Goal: Transaction & Acquisition: Subscribe to service/newsletter

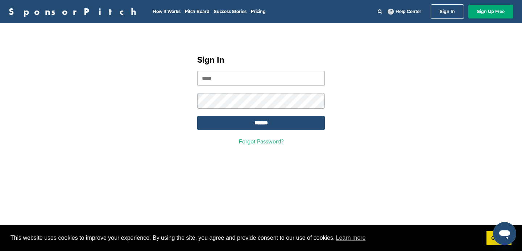
click at [220, 85] on input "email" at bounding box center [261, 78] width 128 height 15
type input "**********"
click at [258, 126] on input "*******" at bounding box center [261, 123] width 128 height 14
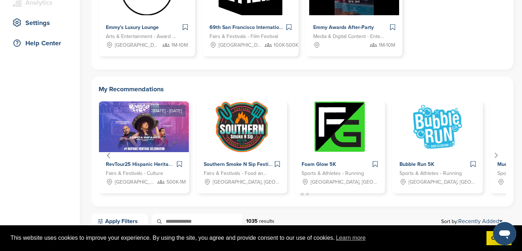
scroll to position [162, 0]
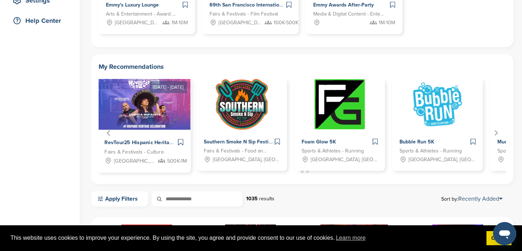
click at [160, 112] on img "1 of 12" at bounding box center [143, 104] width 93 height 53
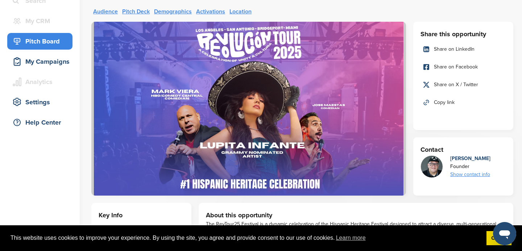
scroll to position [53, 0]
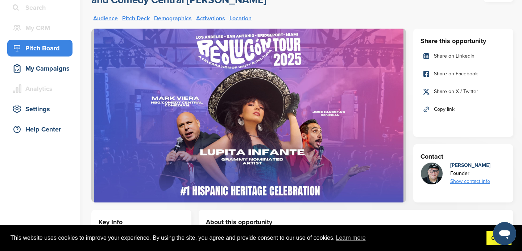
click at [492, 241] on link "Got it!" at bounding box center [498, 238] width 25 height 14
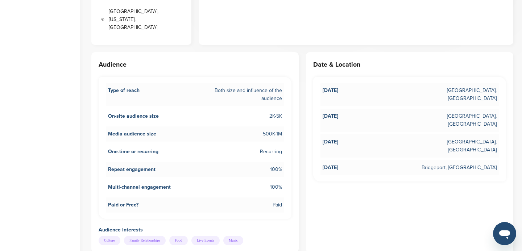
scroll to position [371, 0]
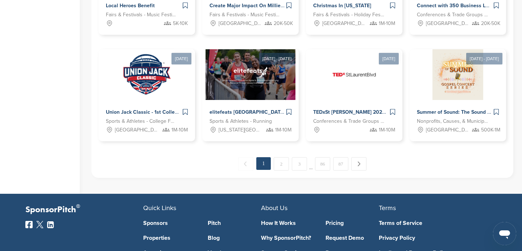
scroll to position [556, 0]
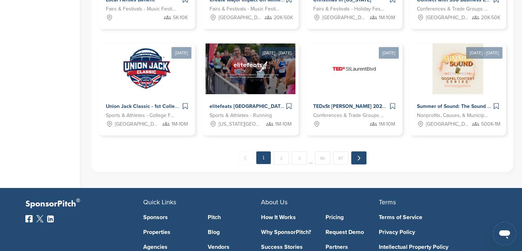
click at [361, 159] on link "Next →" at bounding box center [358, 157] width 15 height 13
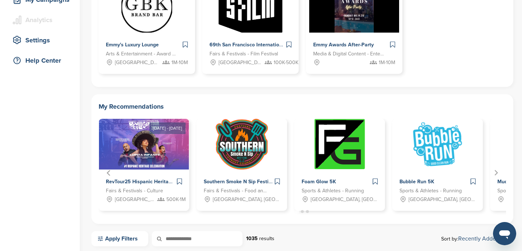
scroll to position [0, 0]
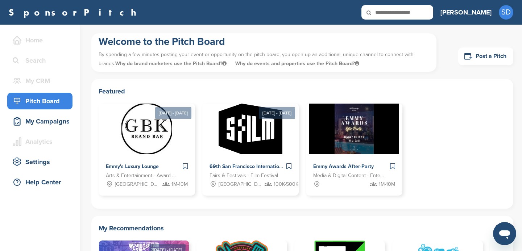
click at [40, 103] on div "Pitch Board" at bounding box center [42, 101] width 62 height 13
click at [484, 13] on h3 "[PERSON_NAME]" at bounding box center [465, 12] width 51 height 10
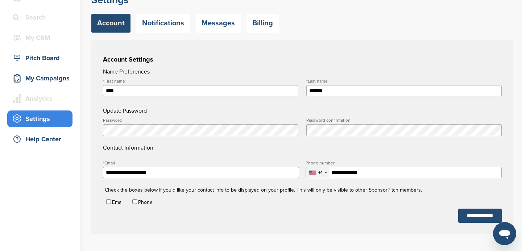
scroll to position [47, 0]
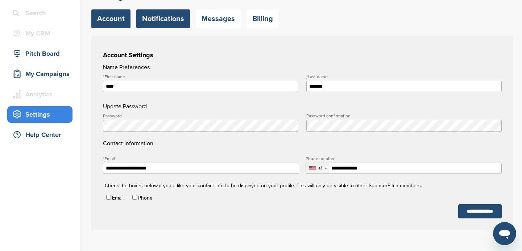
click at [159, 21] on link "Notifications" at bounding box center [163, 18] width 54 height 19
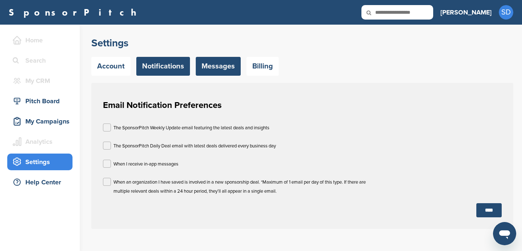
click at [218, 64] on link "Messages" at bounding box center [218, 66] width 45 height 19
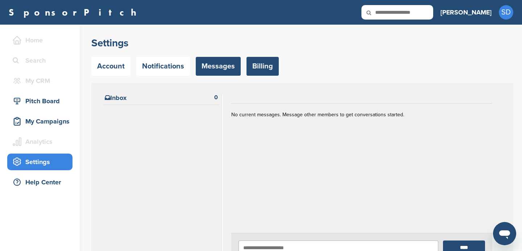
click at [259, 68] on link "Billing" at bounding box center [262, 66] width 32 height 19
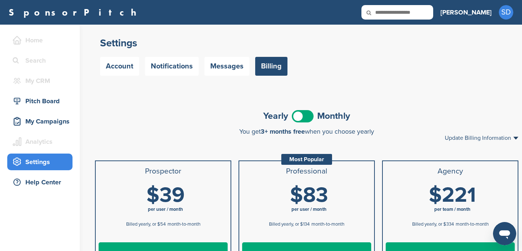
click at [307, 117] on span at bounding box center [303, 116] width 22 height 12
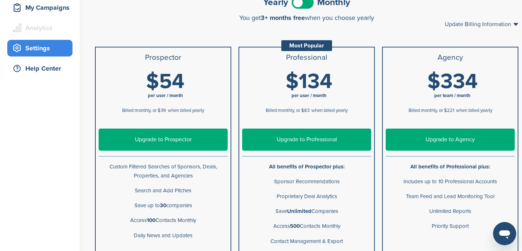
scroll to position [110, 0]
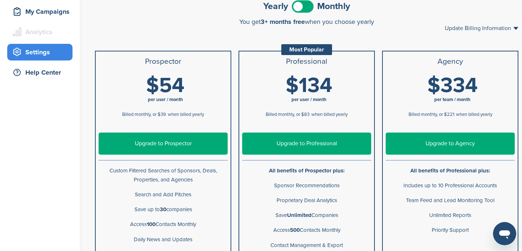
click at [297, 7] on span at bounding box center [303, 6] width 22 height 12
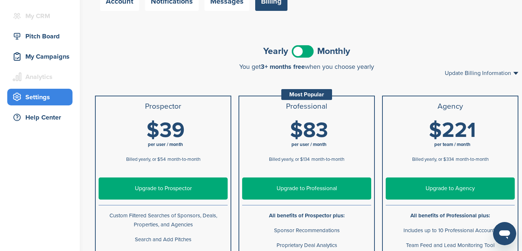
scroll to position [0, 0]
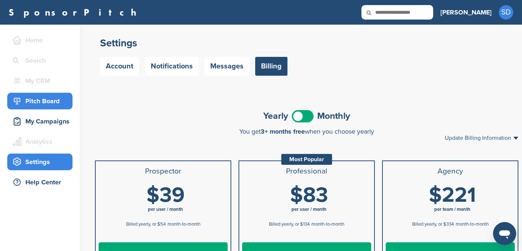
click at [35, 102] on div "Pitch Board" at bounding box center [42, 101] width 62 height 13
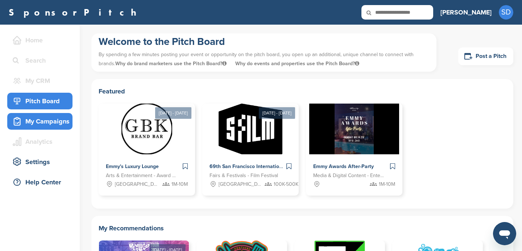
click at [40, 123] on div "My Campaigns" at bounding box center [42, 121] width 62 height 13
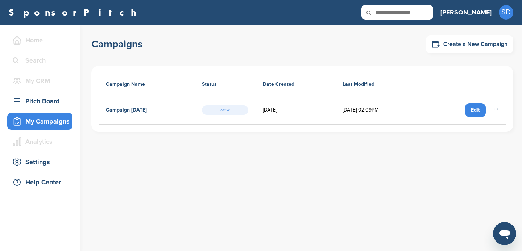
click at [475, 110] on div "Edit" at bounding box center [475, 110] width 21 height 14
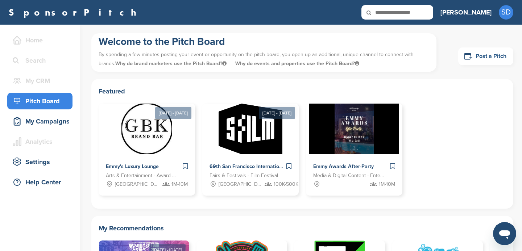
click at [478, 59] on link "Post a Pitch" at bounding box center [485, 56] width 55 height 18
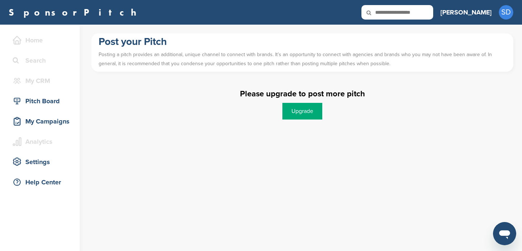
click at [301, 112] on link "Upgrade" at bounding box center [302, 111] width 40 height 17
click at [298, 115] on link "Upgrade" at bounding box center [302, 111] width 40 height 17
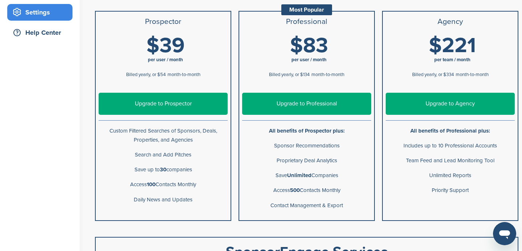
scroll to position [188, 0]
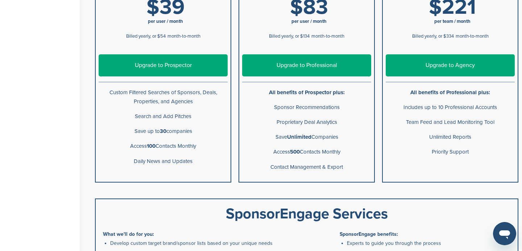
click at [294, 67] on link "Upgrade to Professional" at bounding box center [306, 65] width 129 height 22
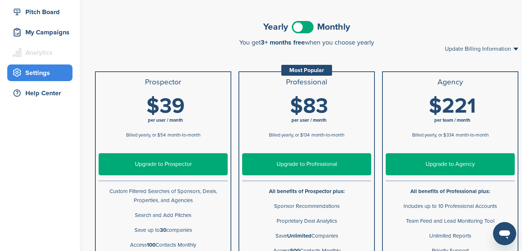
scroll to position [88, 0]
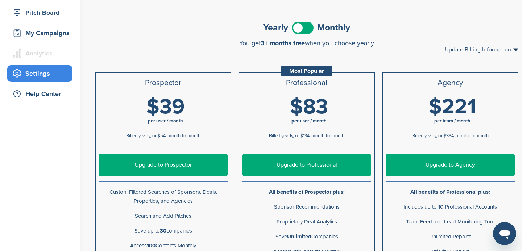
click at [306, 28] on span at bounding box center [303, 28] width 22 height 12
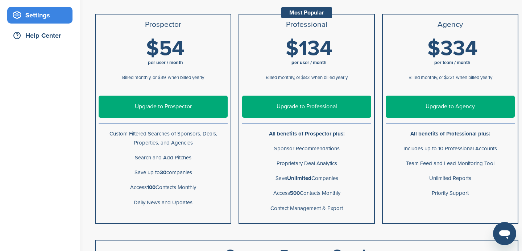
scroll to position [147, 0]
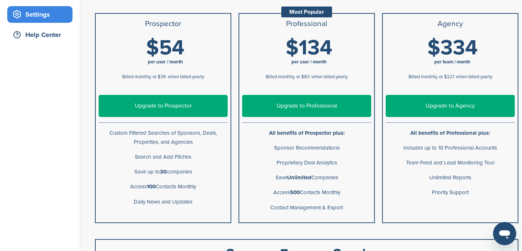
click at [277, 101] on link "Upgrade to Professional" at bounding box center [306, 106] width 129 height 22
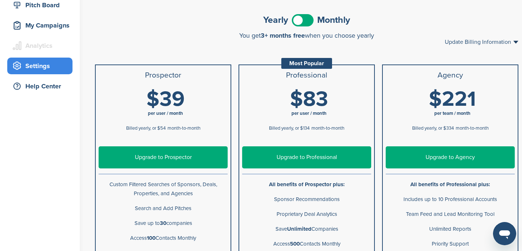
scroll to position [89, 0]
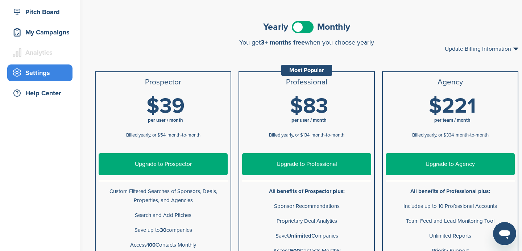
click at [298, 29] on span at bounding box center [303, 27] width 22 height 12
click at [309, 28] on span at bounding box center [303, 27] width 22 height 12
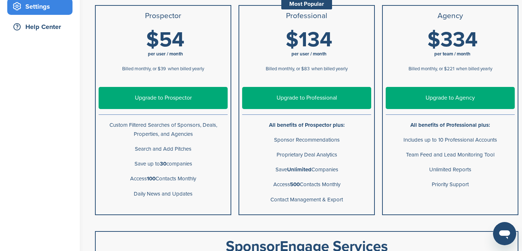
scroll to position [163, 0]
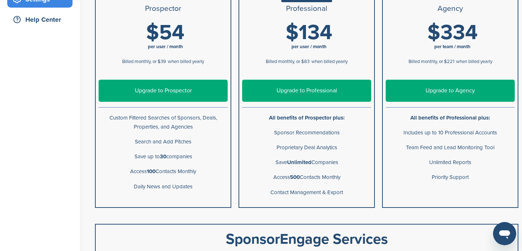
click at [149, 82] on link "Upgrade to Prospector" at bounding box center [163, 91] width 129 height 22
